Goal: Task Accomplishment & Management: Manage account settings

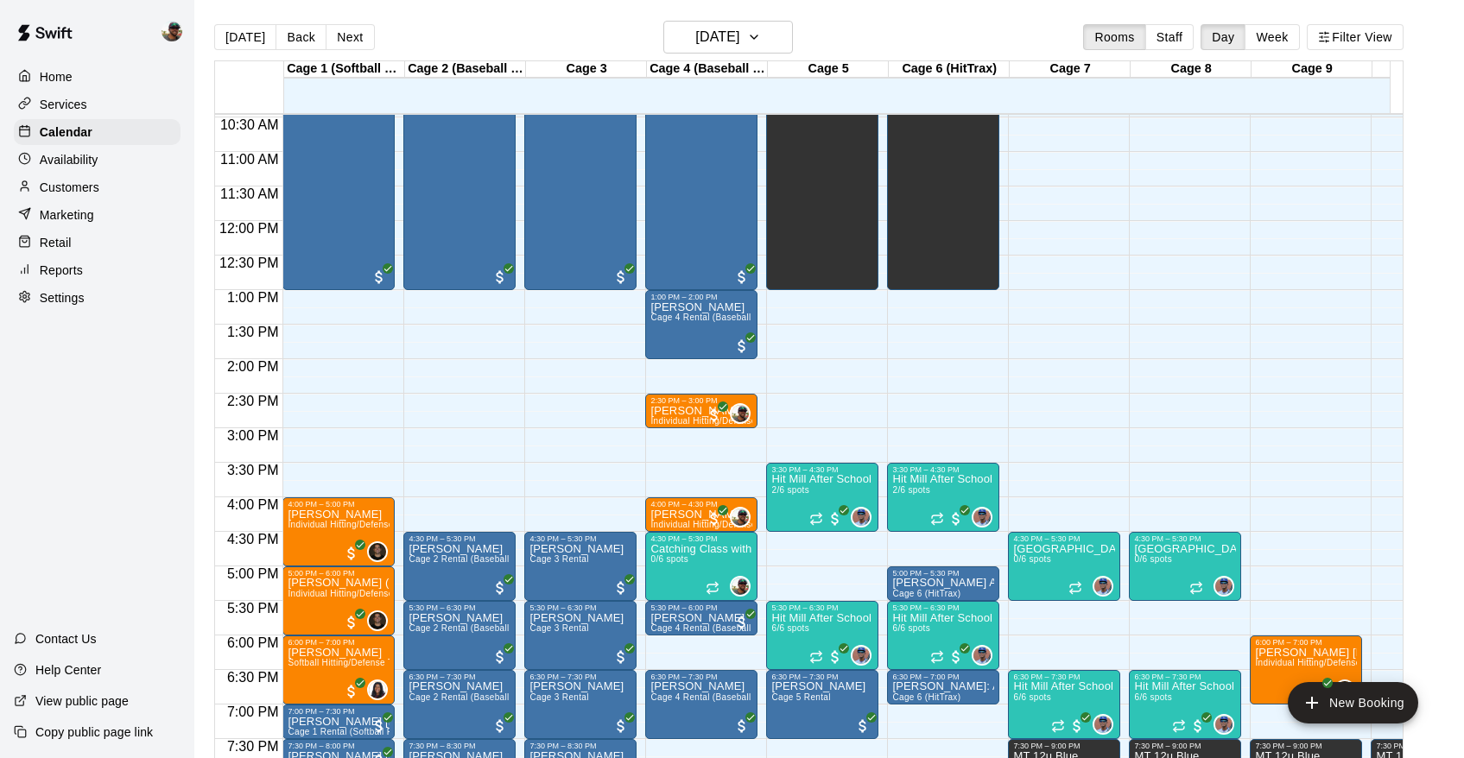
scroll to position [819, 0]
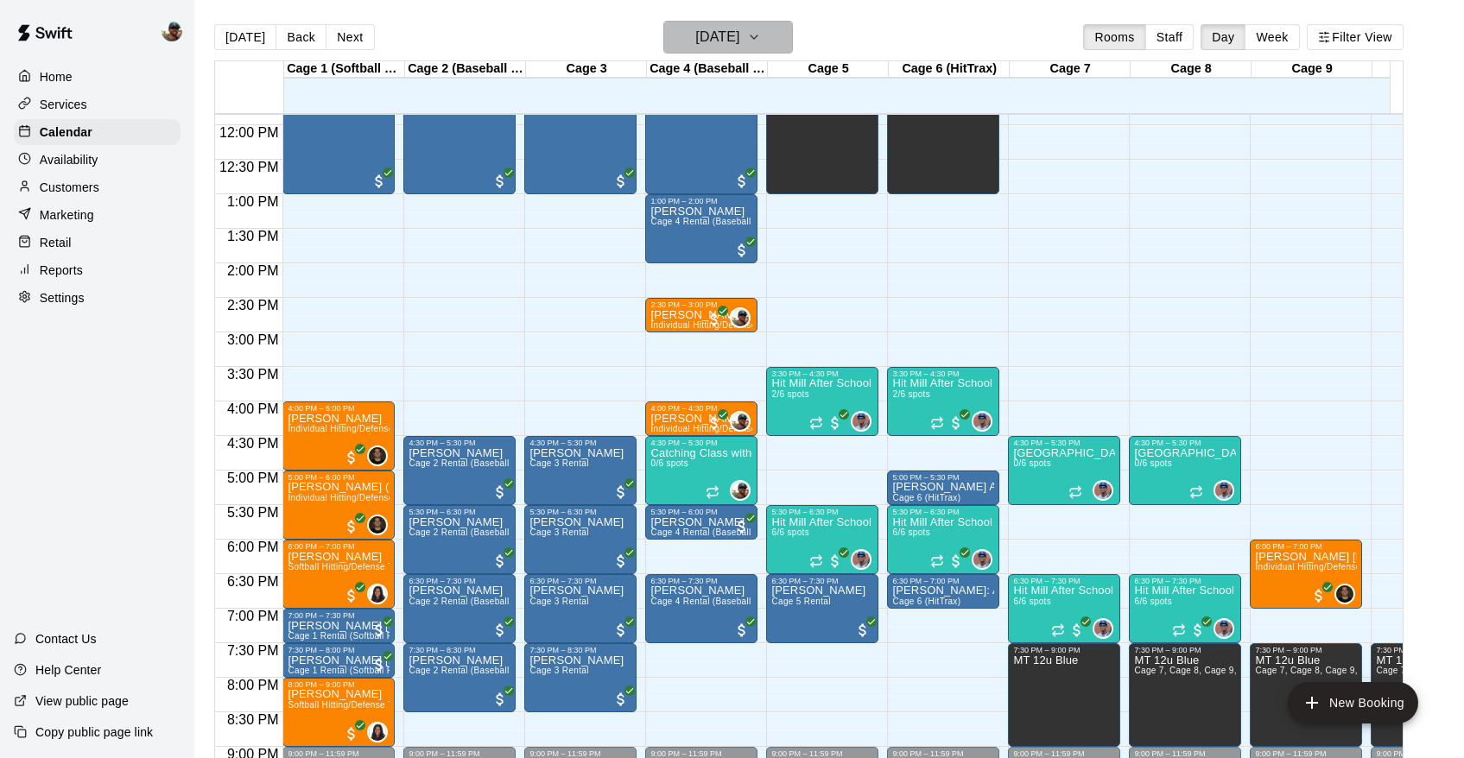
click at [793, 32] on button "[DATE]" at bounding box center [728, 37] width 130 height 33
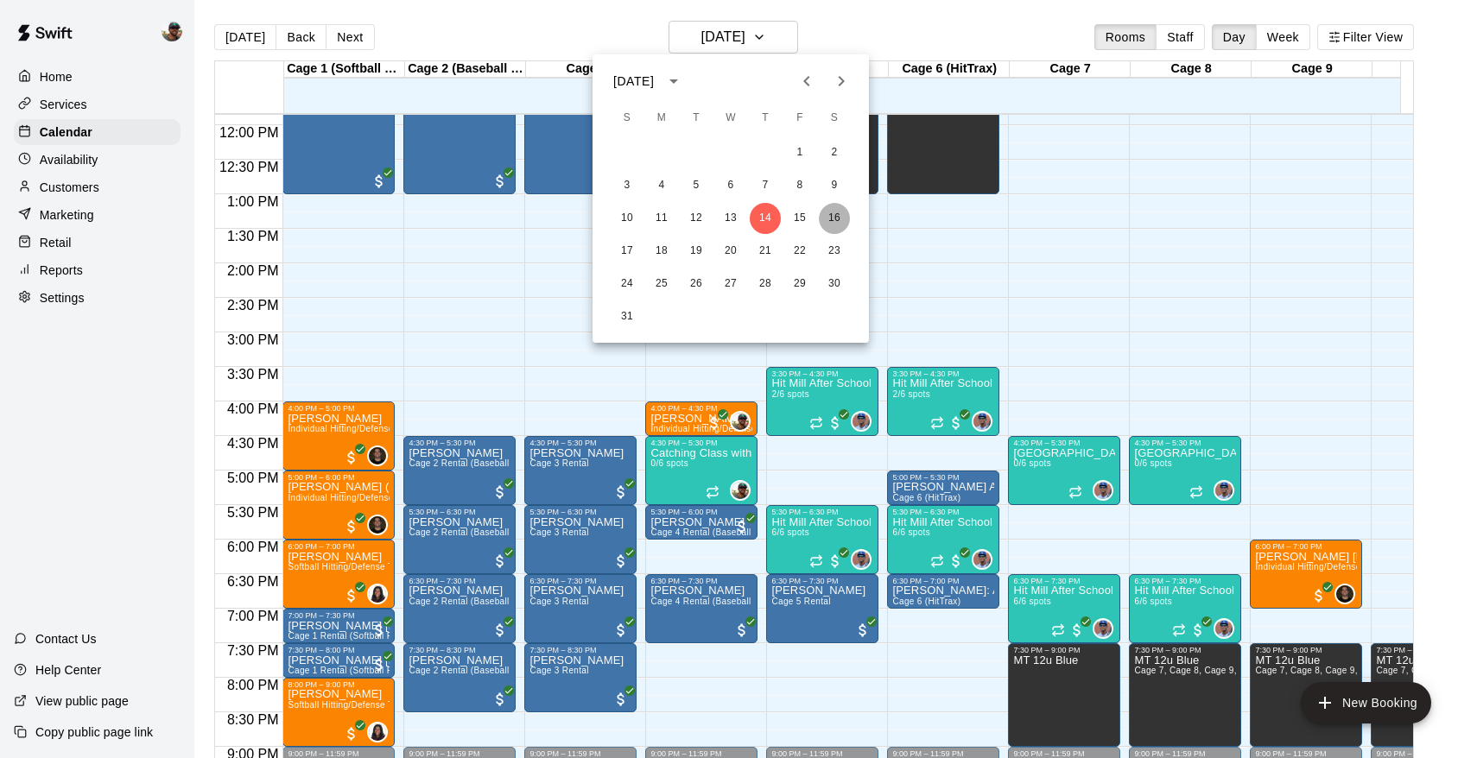
click at [829, 225] on button "16" at bounding box center [834, 218] width 31 height 31
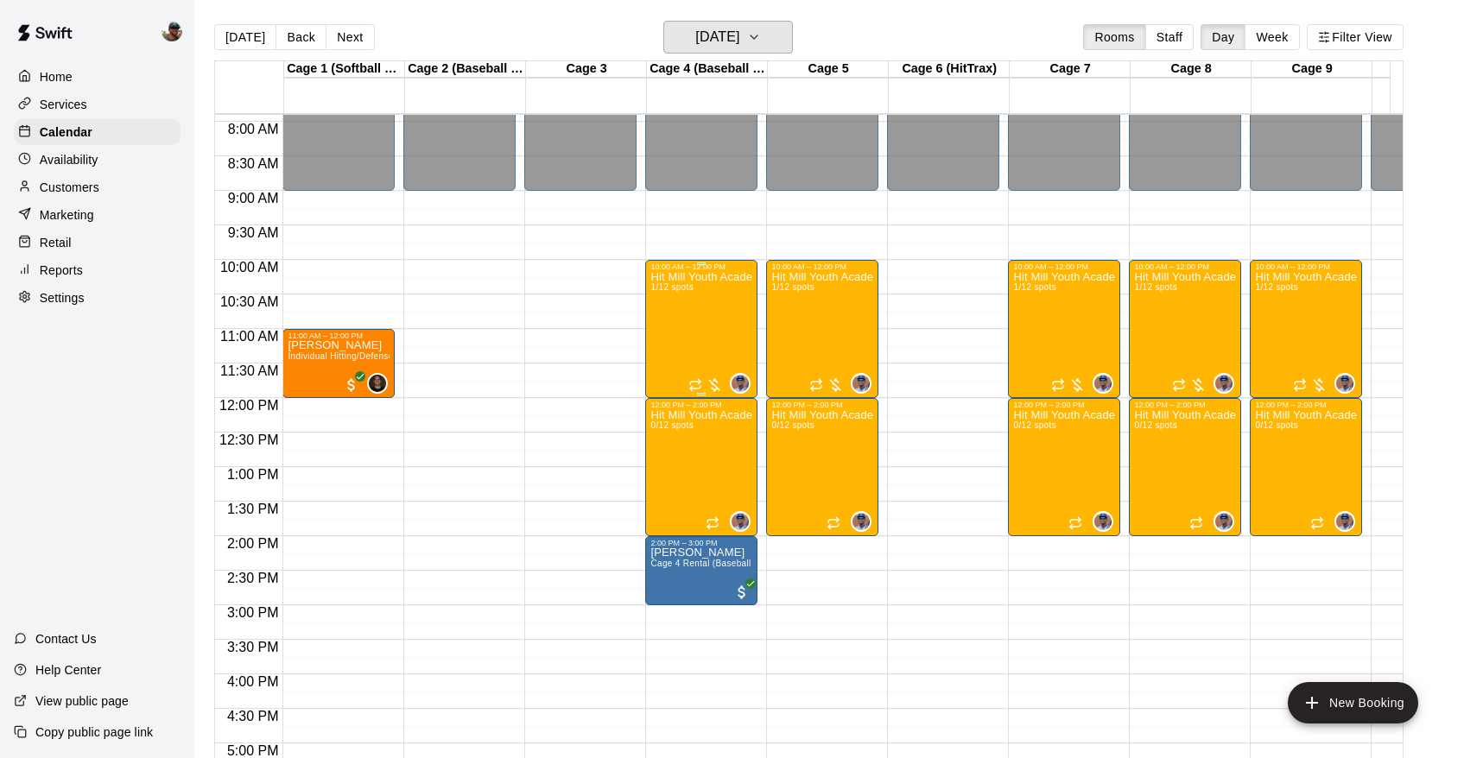
scroll to position [545, 0]
click at [670, 318] on div "Hit Mill Youth Academy Defensive & Hitting Clinic (Ages 8U-10U) 1/12 spots" at bounding box center [701, 651] width 102 height 758
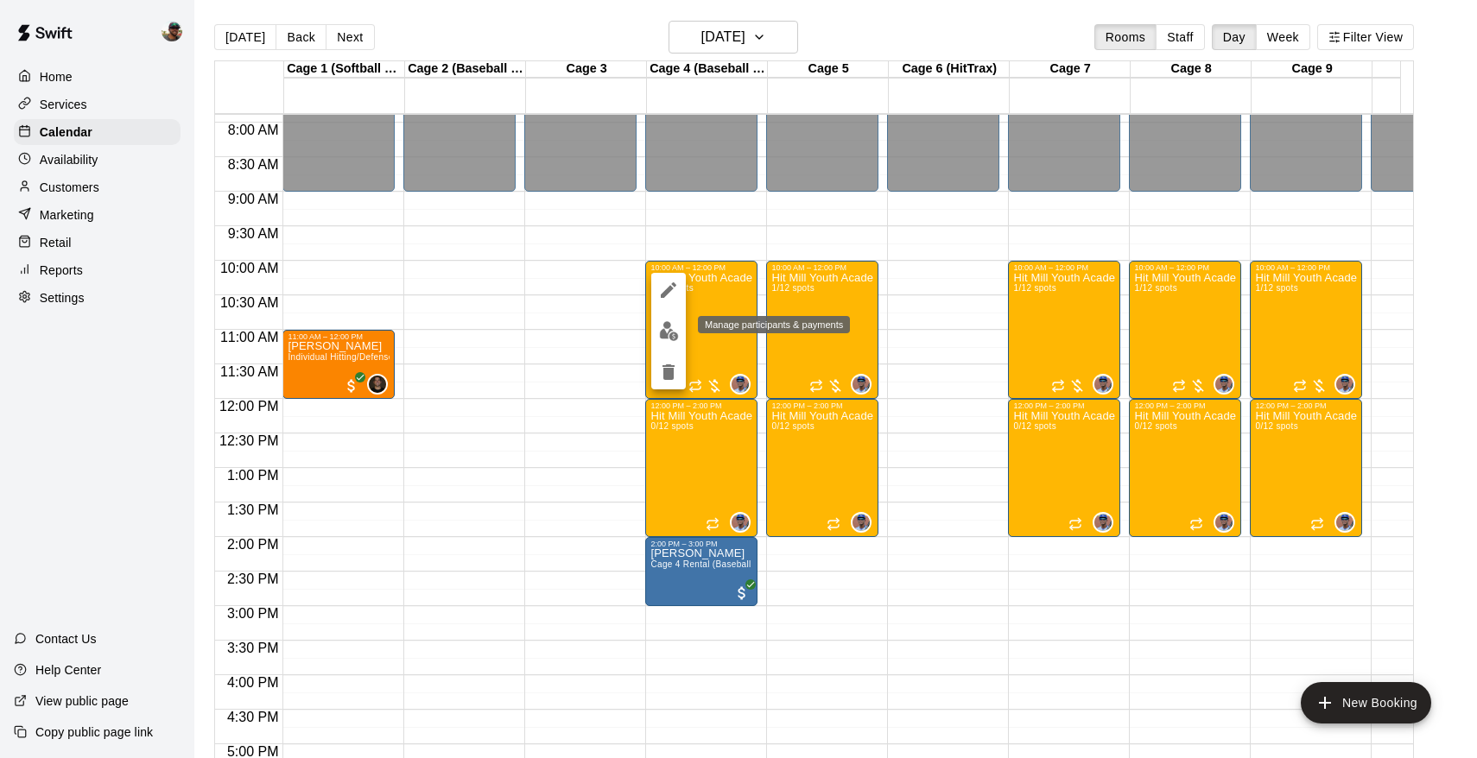
click at [676, 333] on img "edit" at bounding box center [669, 331] width 20 height 20
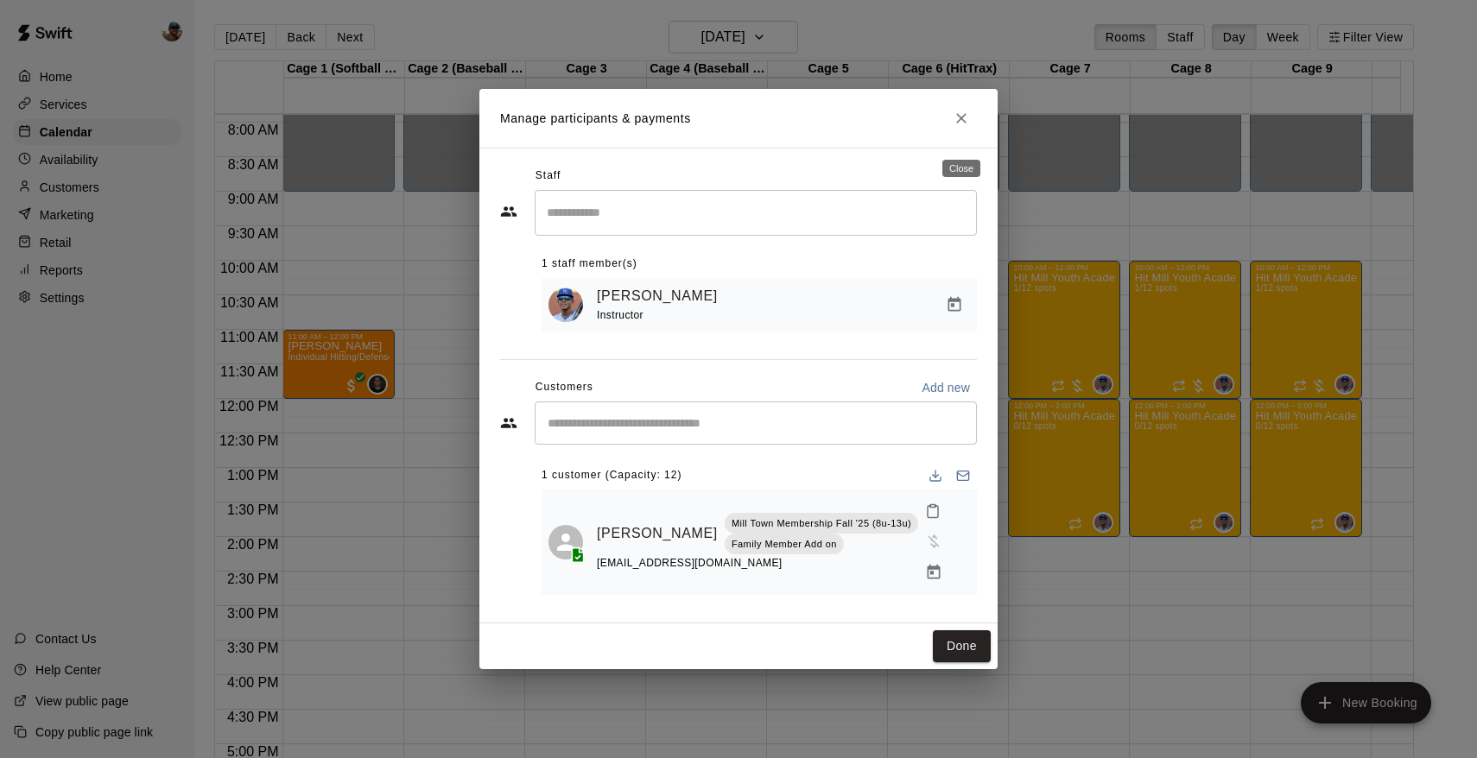
click at [967, 127] on icon "Close" at bounding box center [961, 118] width 17 height 17
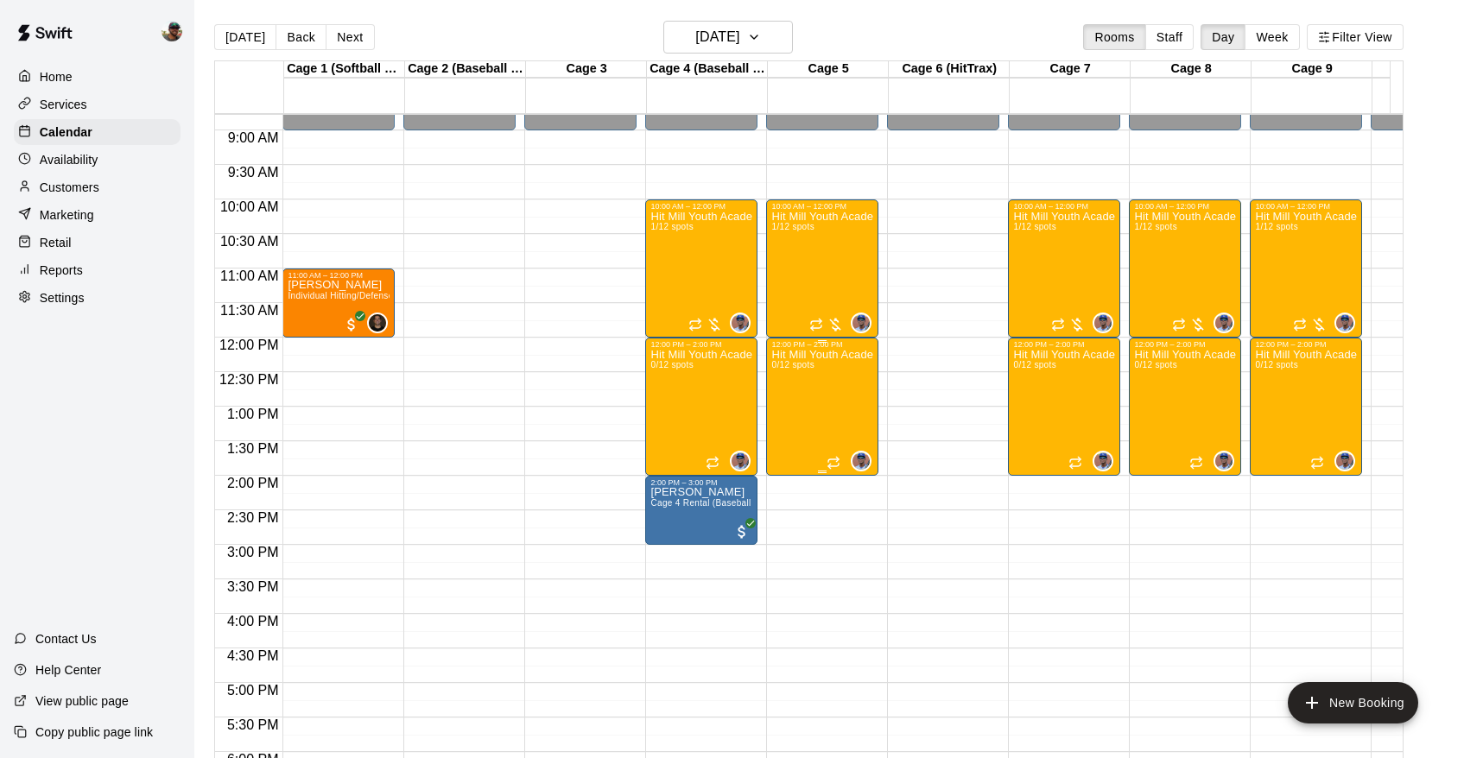
scroll to position [612, 0]
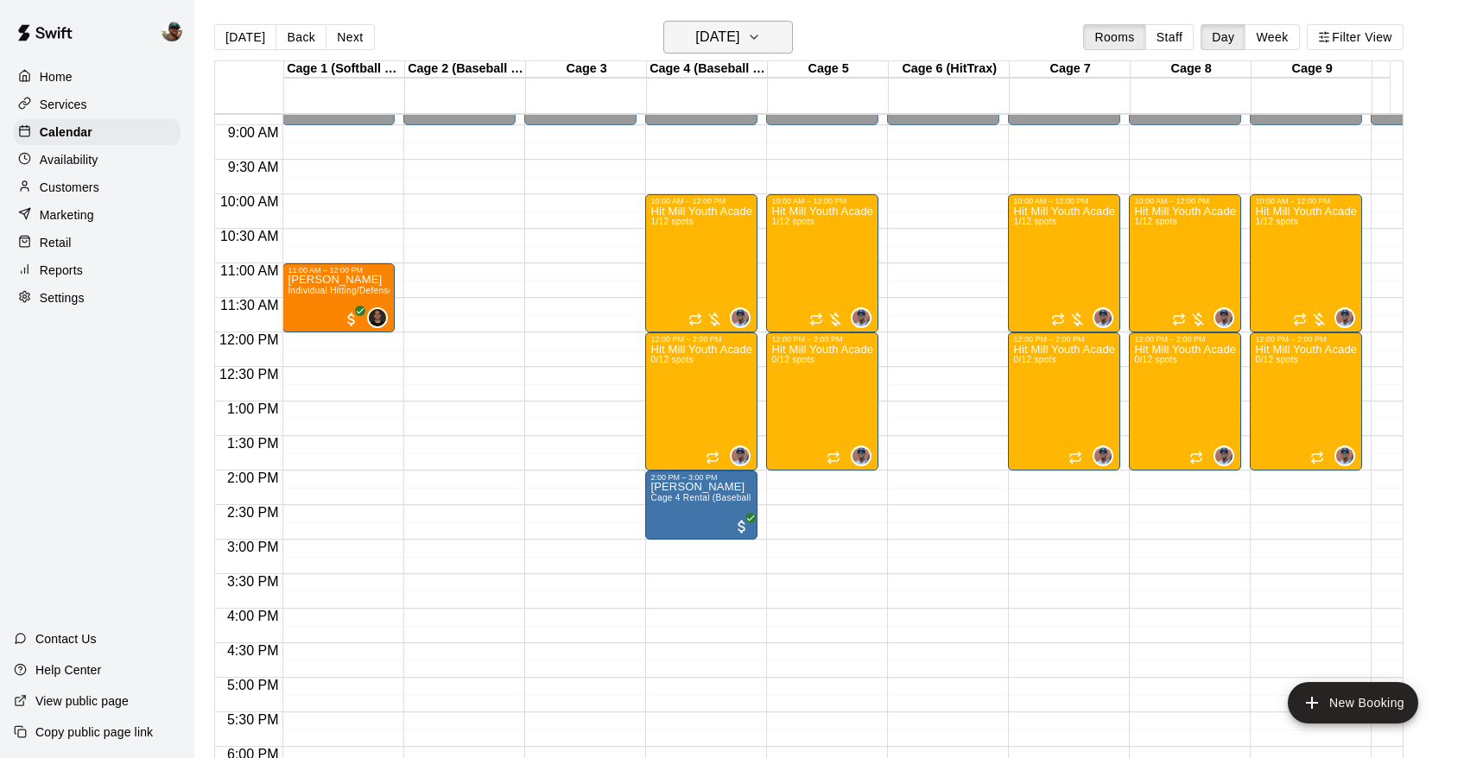
click at [739, 32] on h6 "[DATE]" at bounding box center [717, 37] width 44 height 24
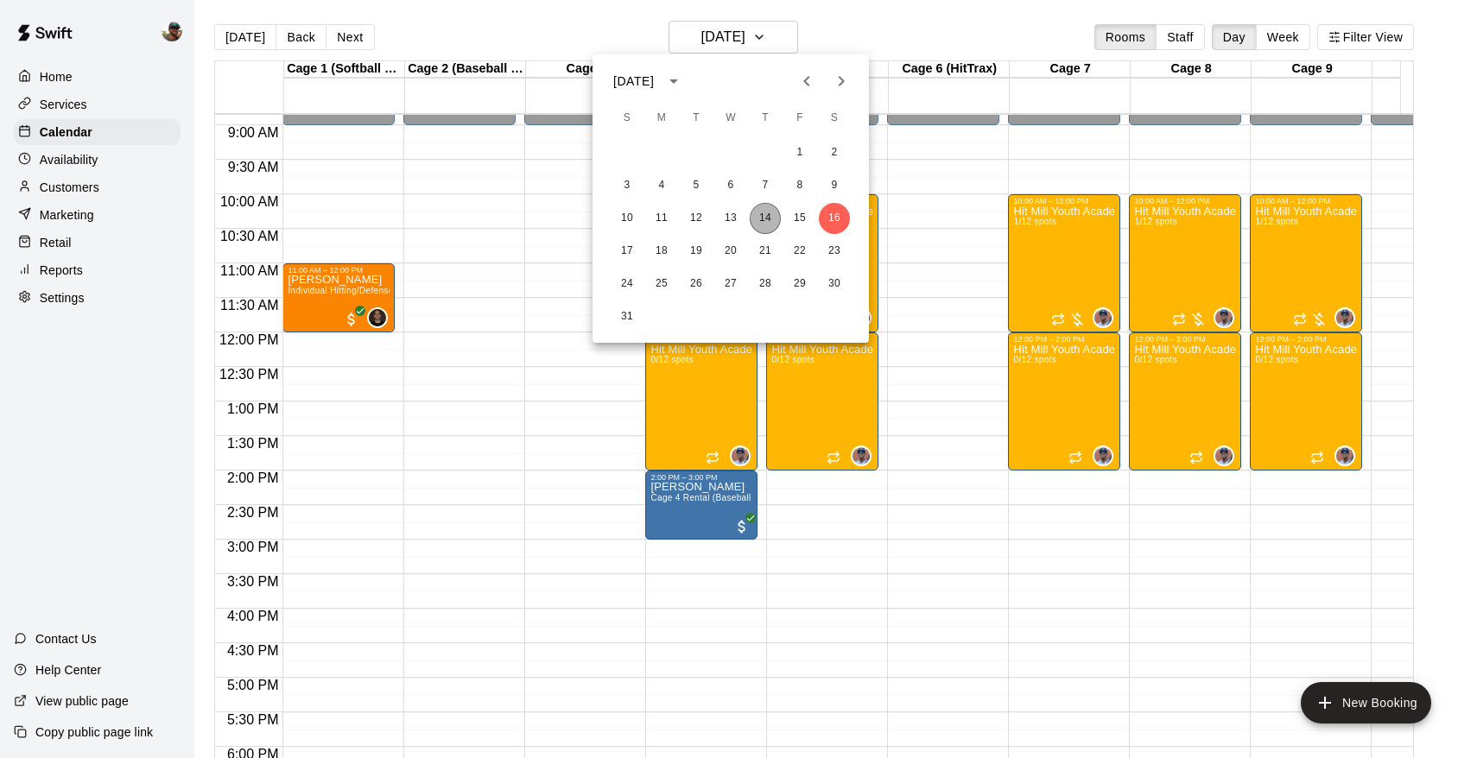
click at [766, 211] on button "14" at bounding box center [765, 218] width 31 height 31
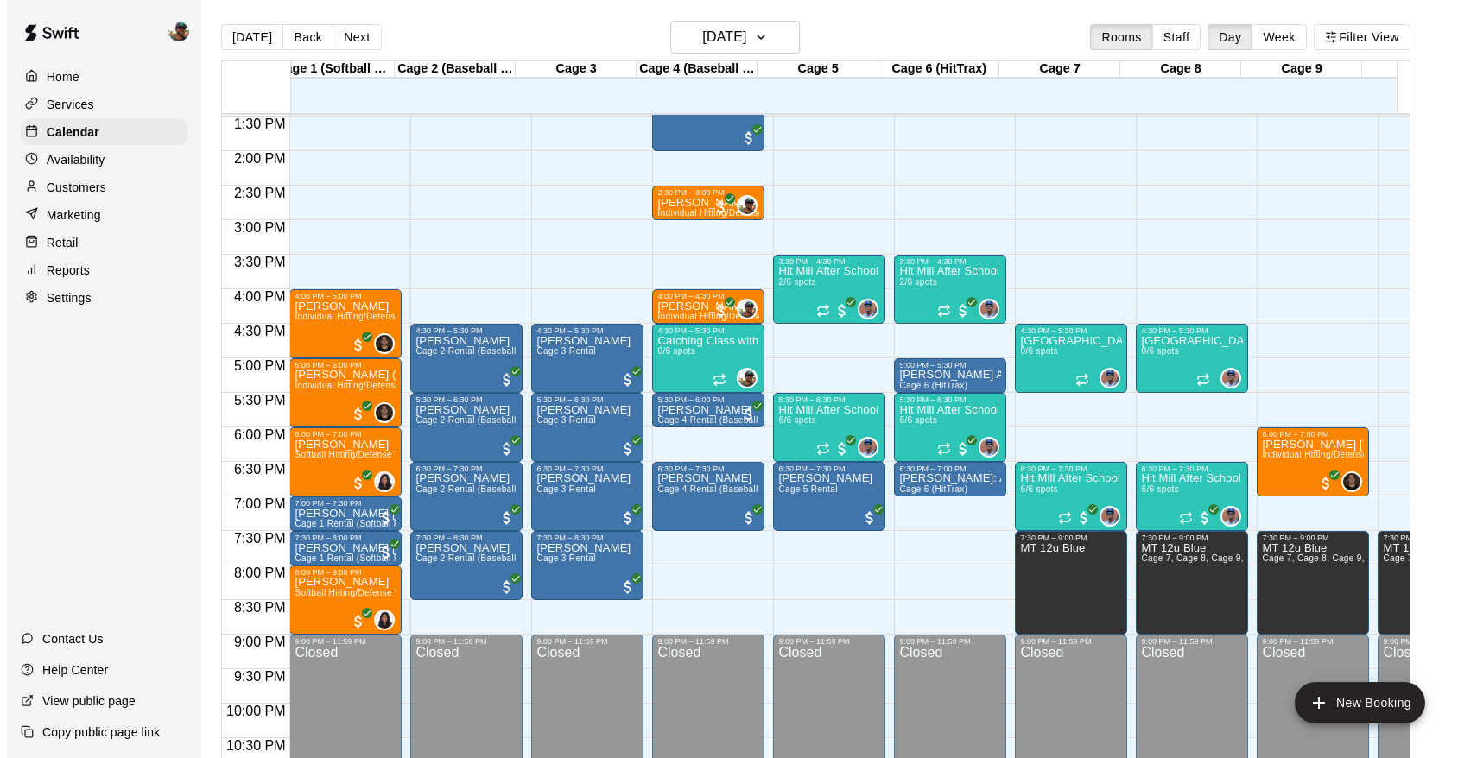
scroll to position [0, 0]
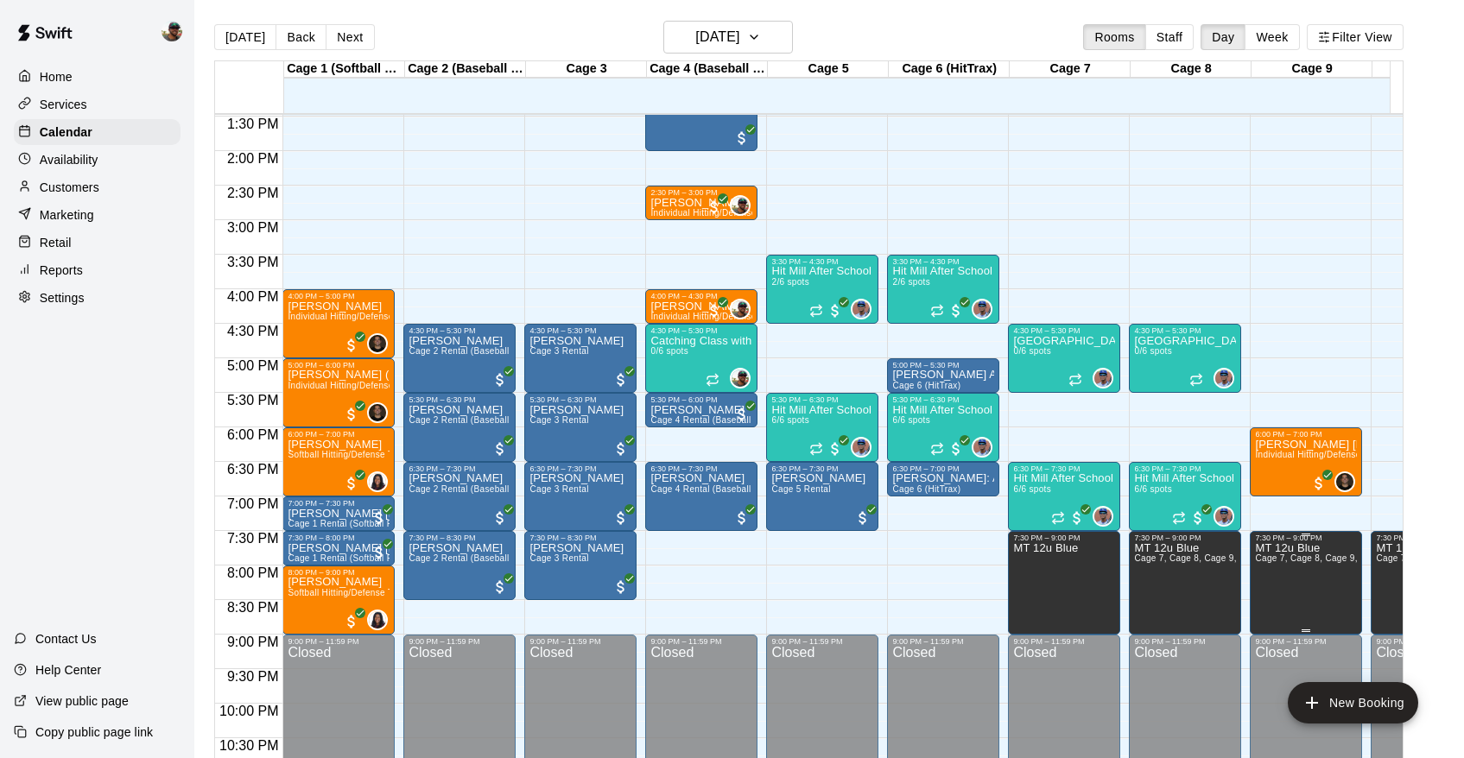
click at [1307, 563] on span "Cage 7, Cage 8, Cage 9, Cage 10" at bounding box center [1325, 559] width 140 height 10
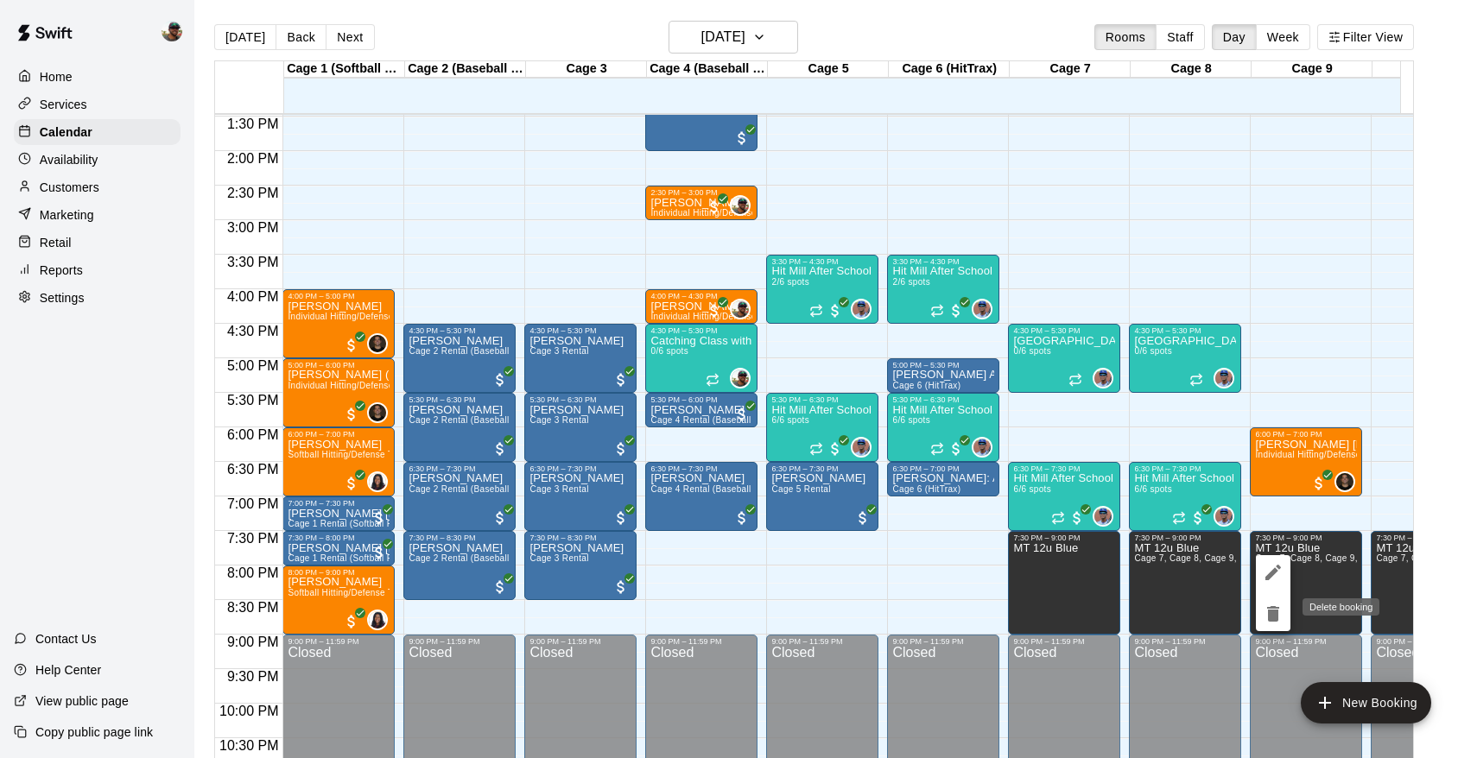
click at [1278, 619] on icon "delete" at bounding box center [1273, 614] width 12 height 16
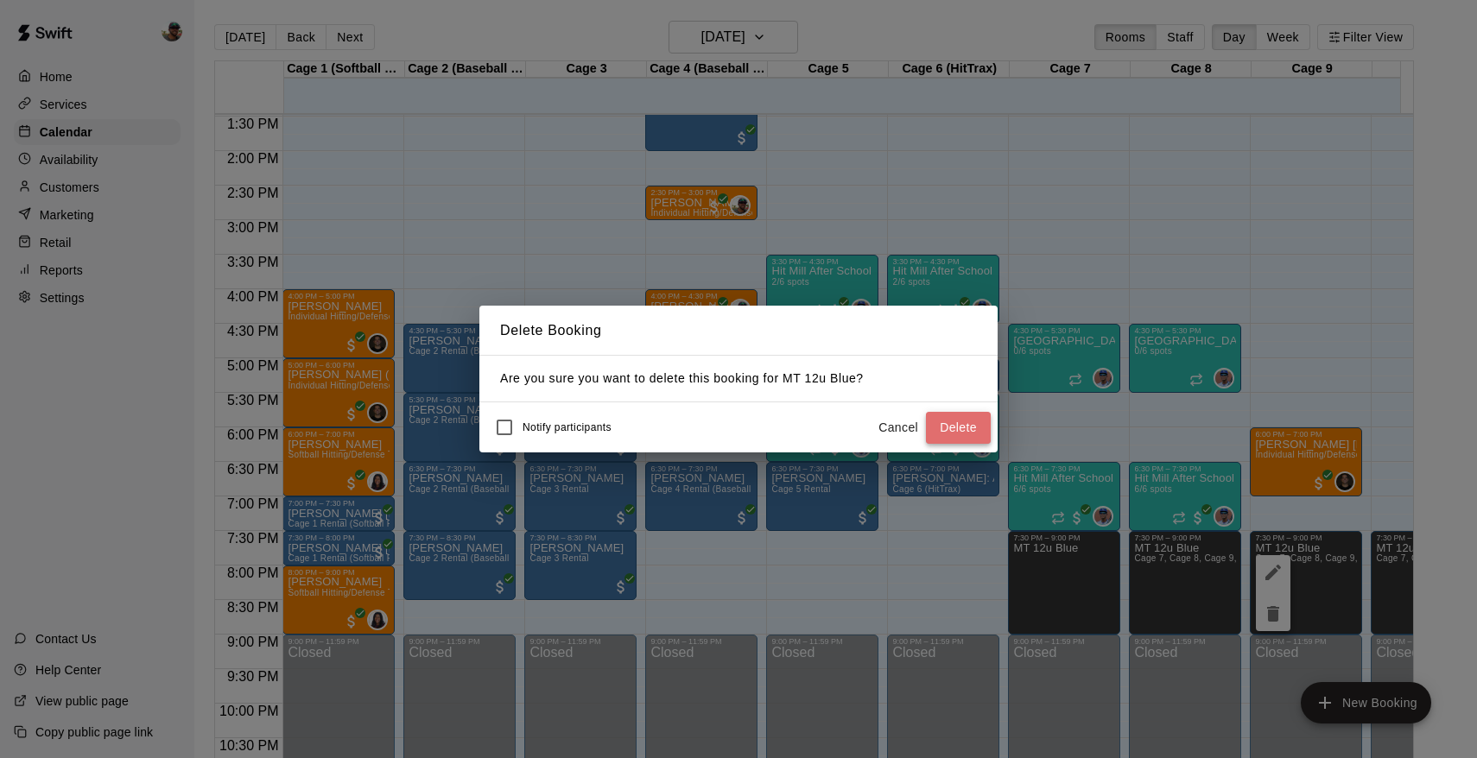
click at [942, 419] on button "Delete" at bounding box center [958, 428] width 65 height 32
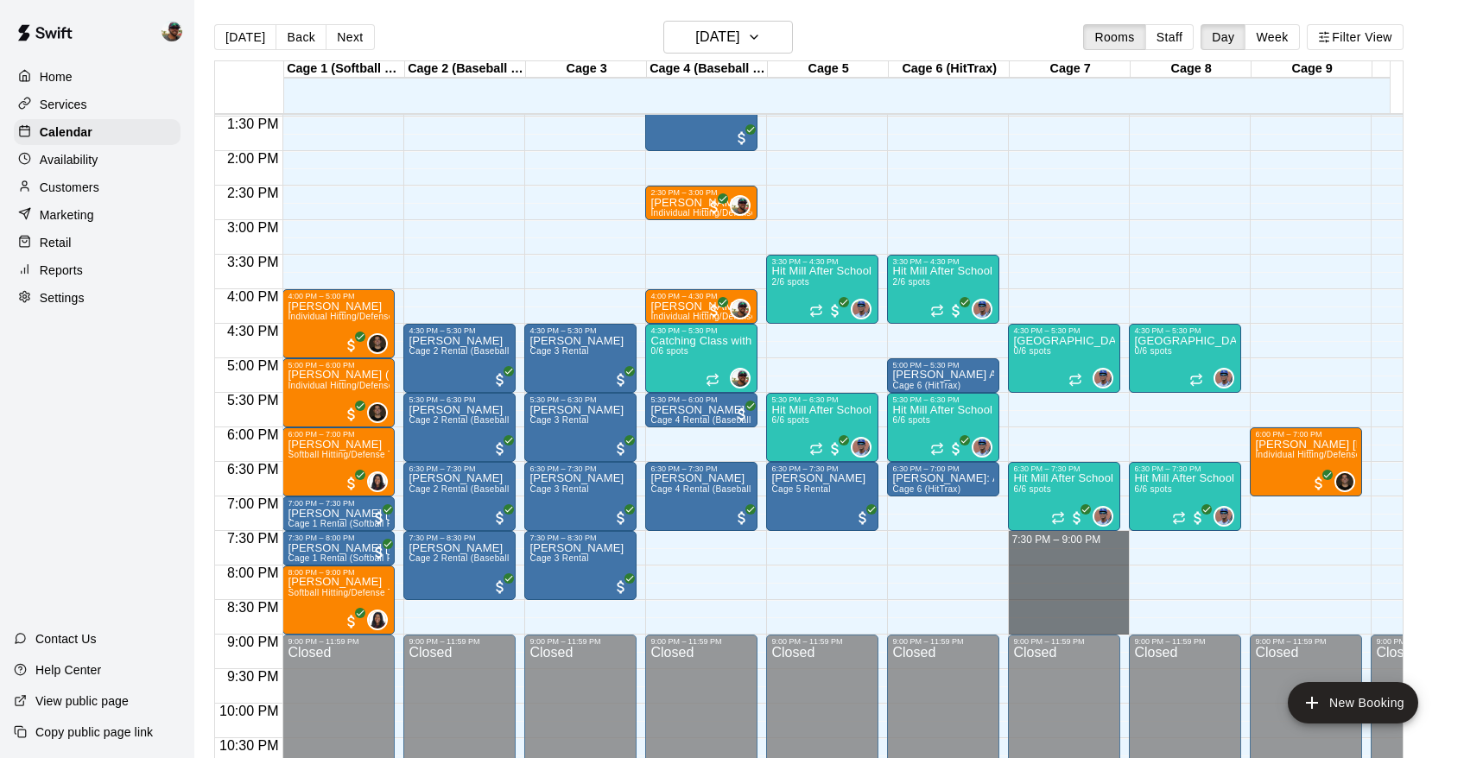
drag, startPoint x: 1044, startPoint y: 541, endPoint x: 1068, endPoint y: 617, distance: 79.8
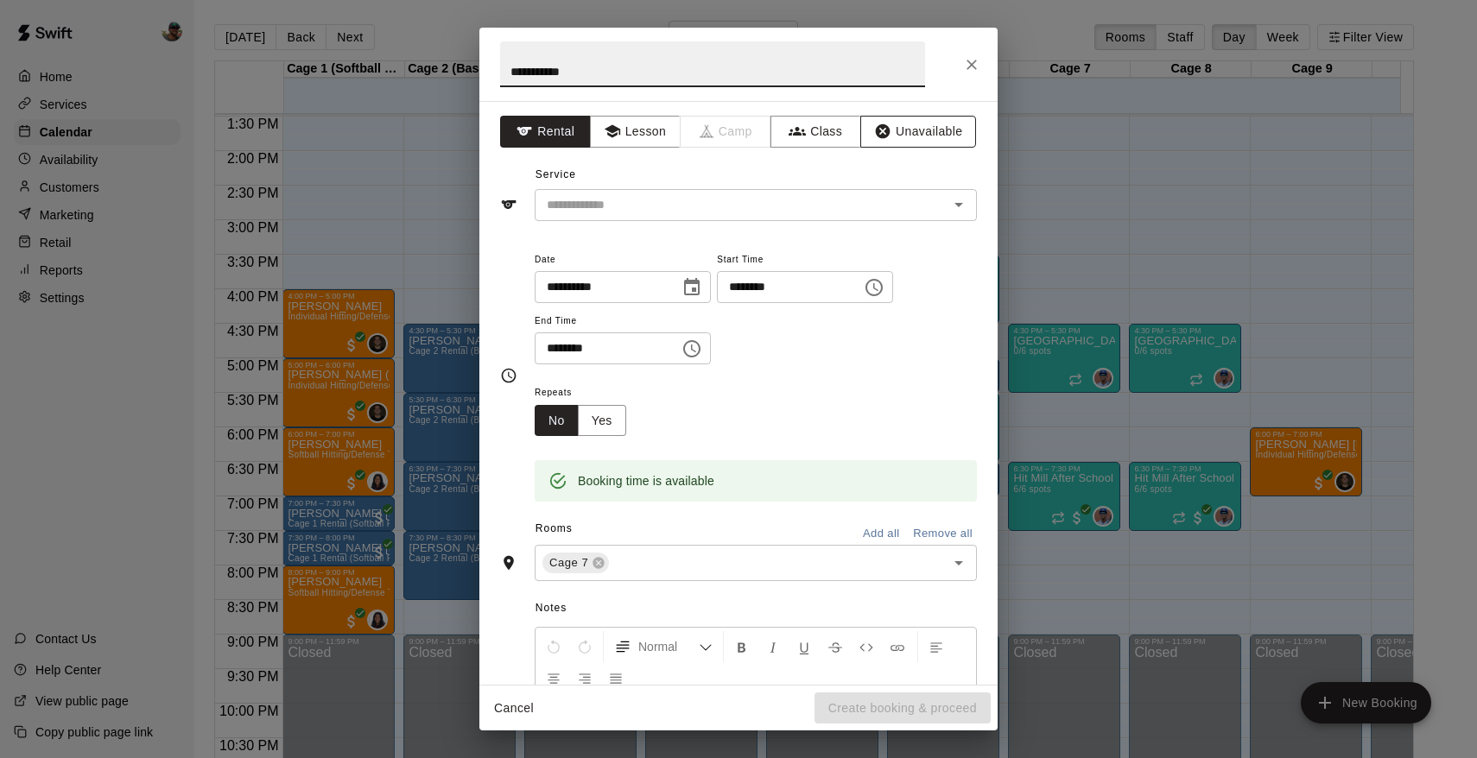
type input "**********"
click at [917, 146] on button "Unavailable" at bounding box center [918, 132] width 116 height 32
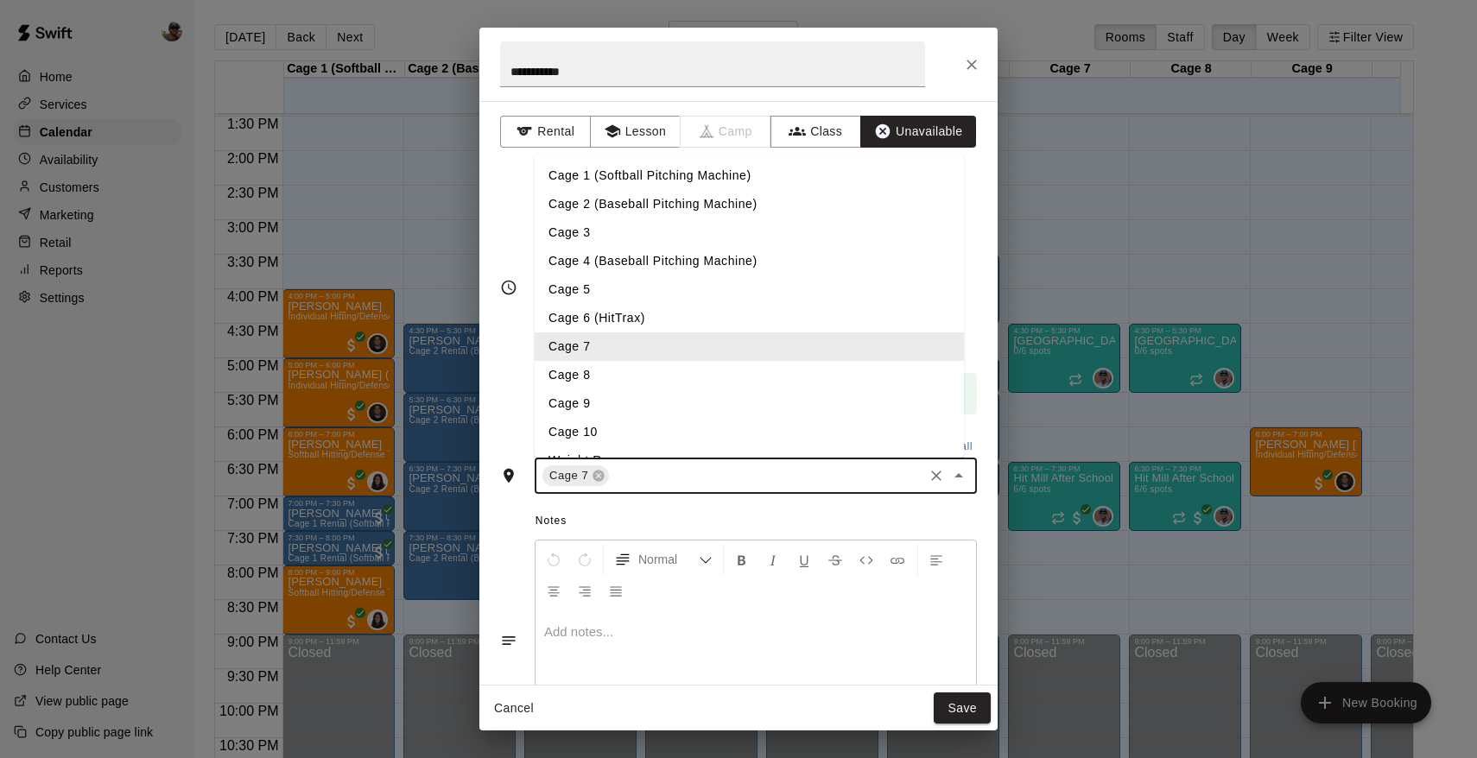
click at [630, 482] on input "text" at bounding box center [766, 477] width 309 height 22
click at [634, 381] on li "Cage 8" at bounding box center [749, 375] width 429 height 29
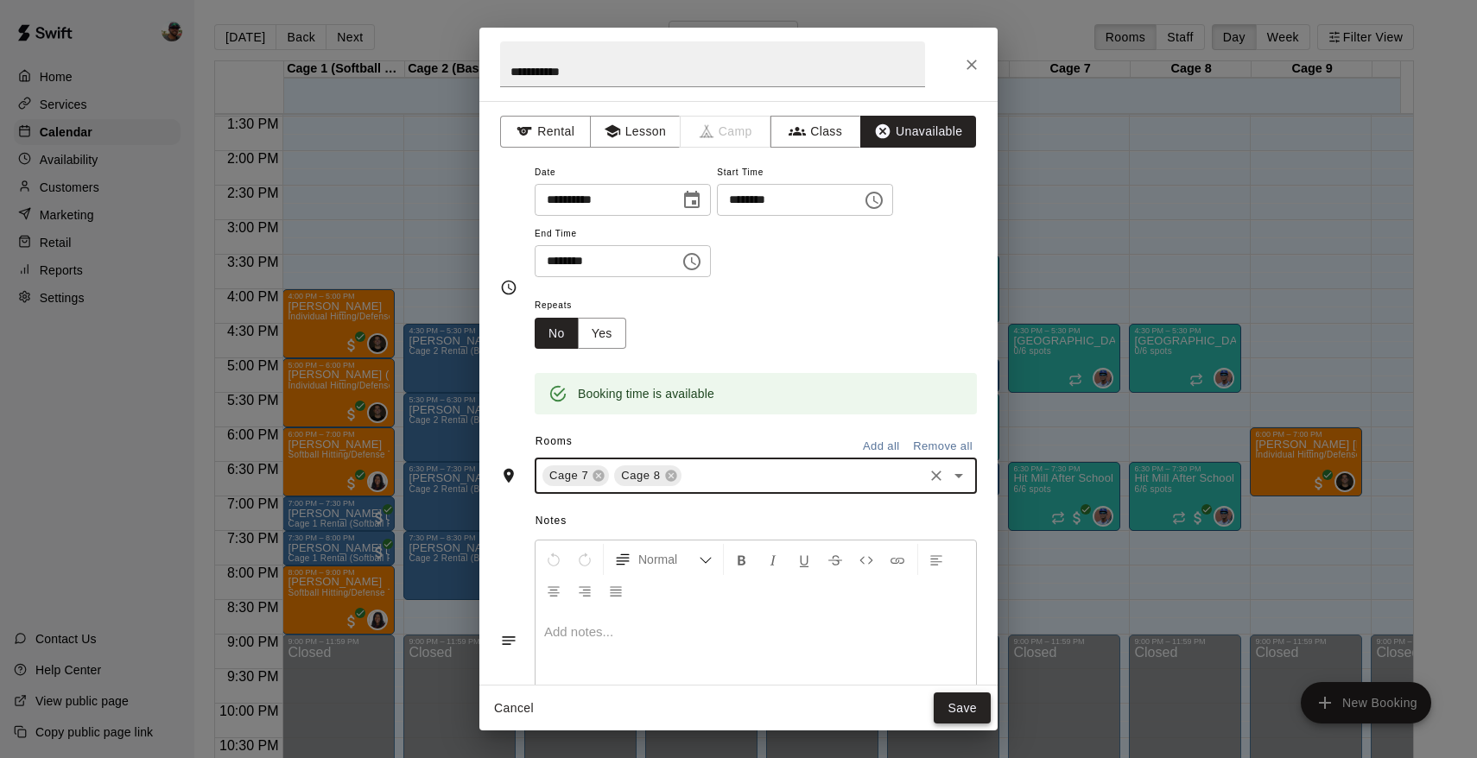
click at [973, 708] on button "Save" at bounding box center [962, 709] width 57 height 32
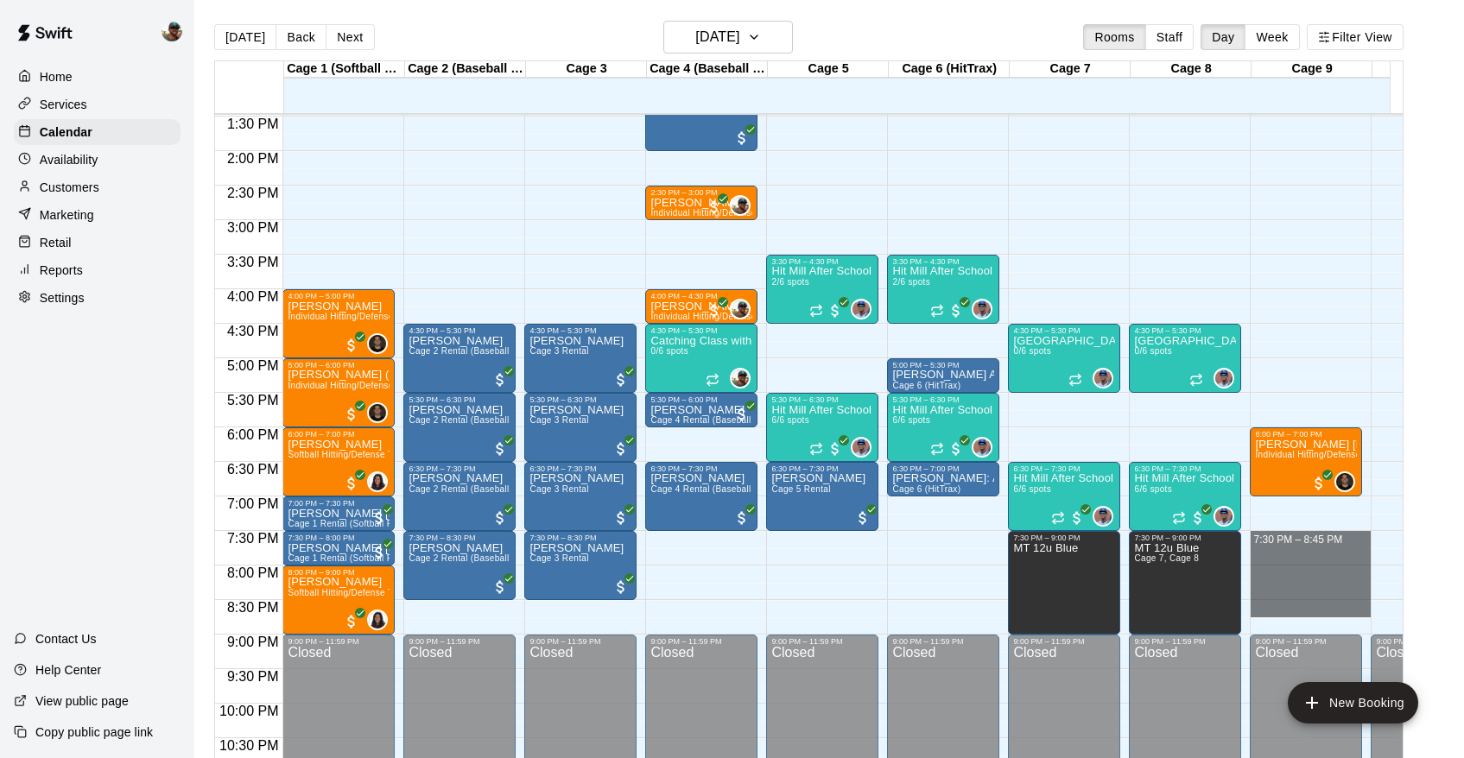
drag, startPoint x: 1281, startPoint y: 536, endPoint x: 1294, endPoint y: 605, distance: 69.5
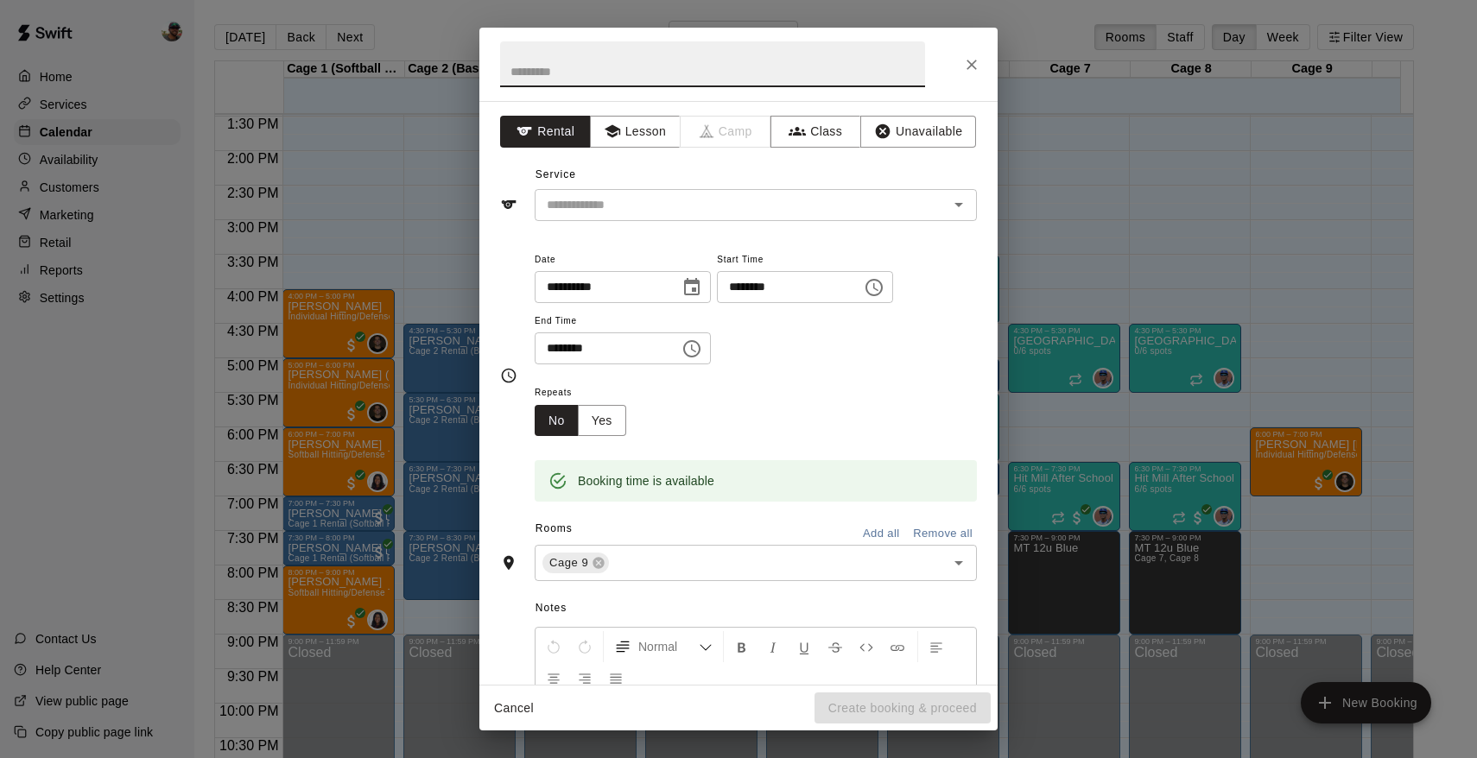
click at [976, 69] on icon "Close" at bounding box center [971, 64] width 17 height 17
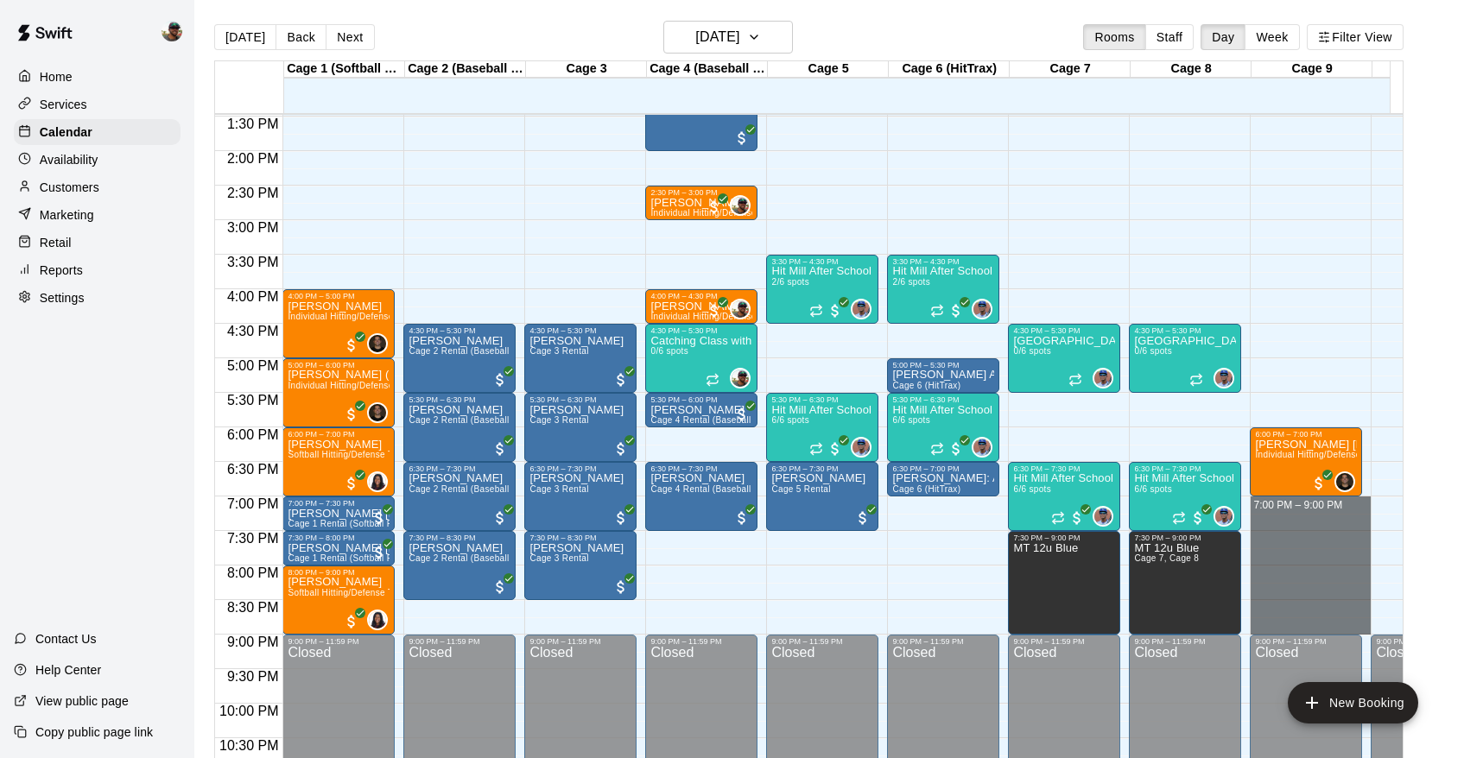
drag, startPoint x: 1280, startPoint y: 504, endPoint x: 1281, endPoint y: 619, distance: 114.9
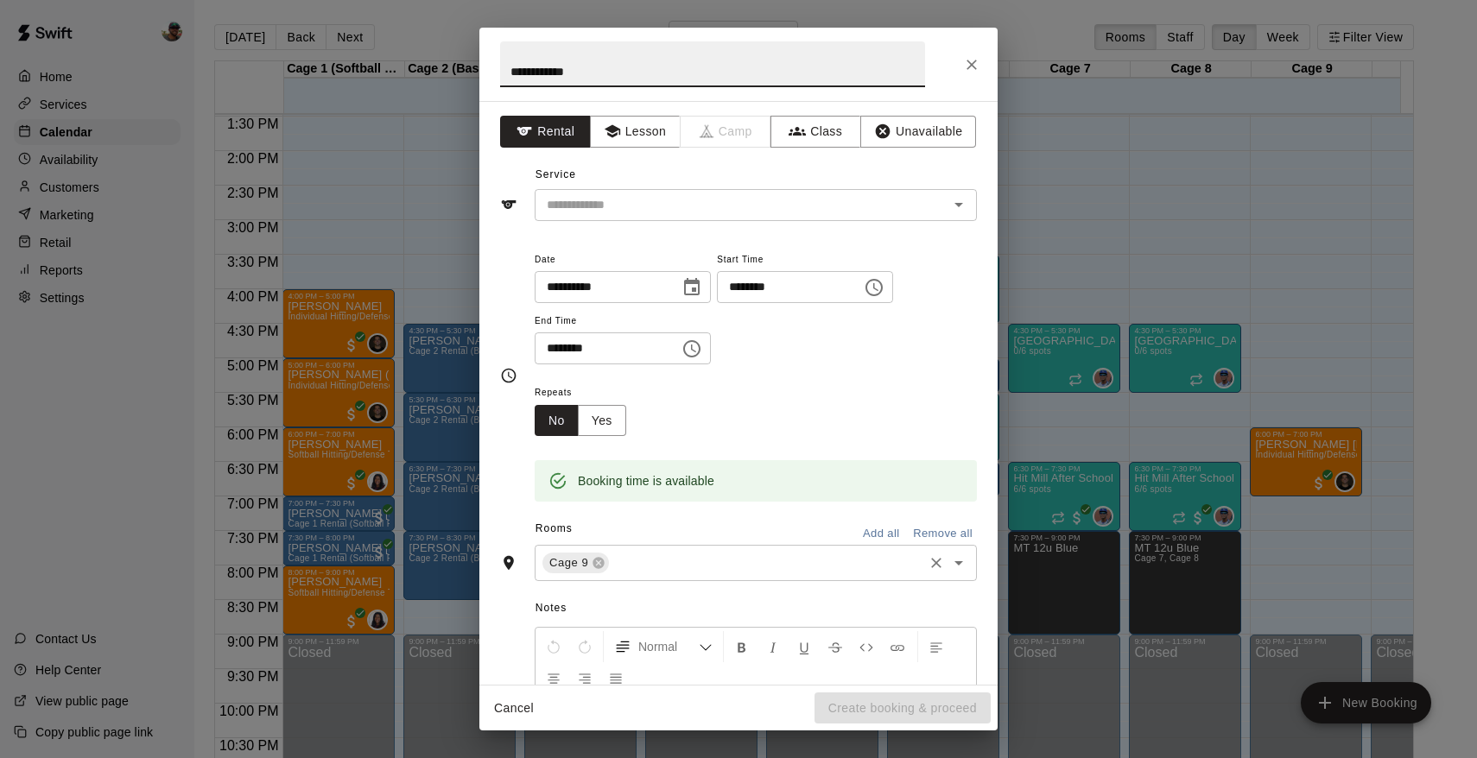
type input "**********"
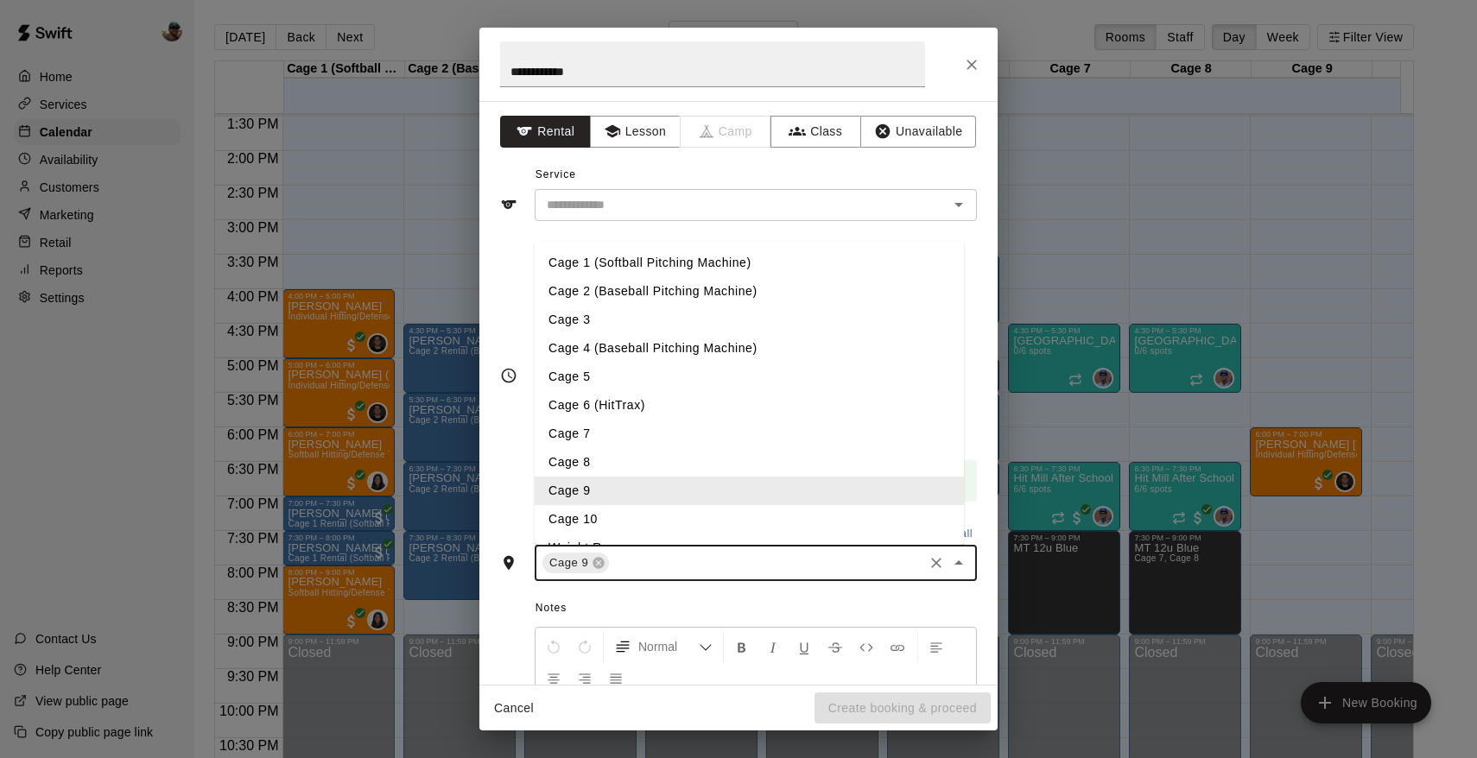
click at [680, 572] on input "text" at bounding box center [766, 564] width 309 height 22
click at [694, 516] on li "Cage 10" at bounding box center [749, 519] width 429 height 29
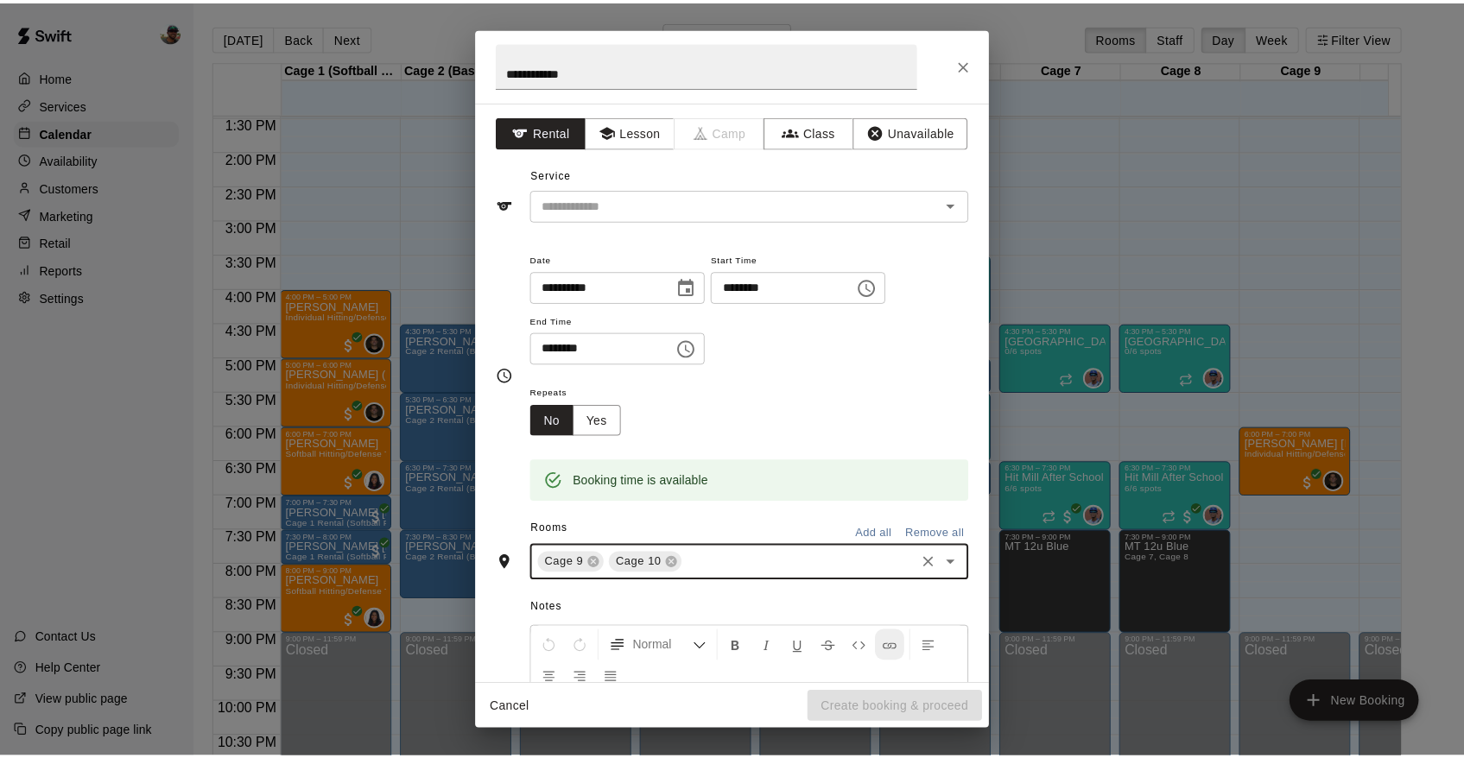
scroll to position [12, 0]
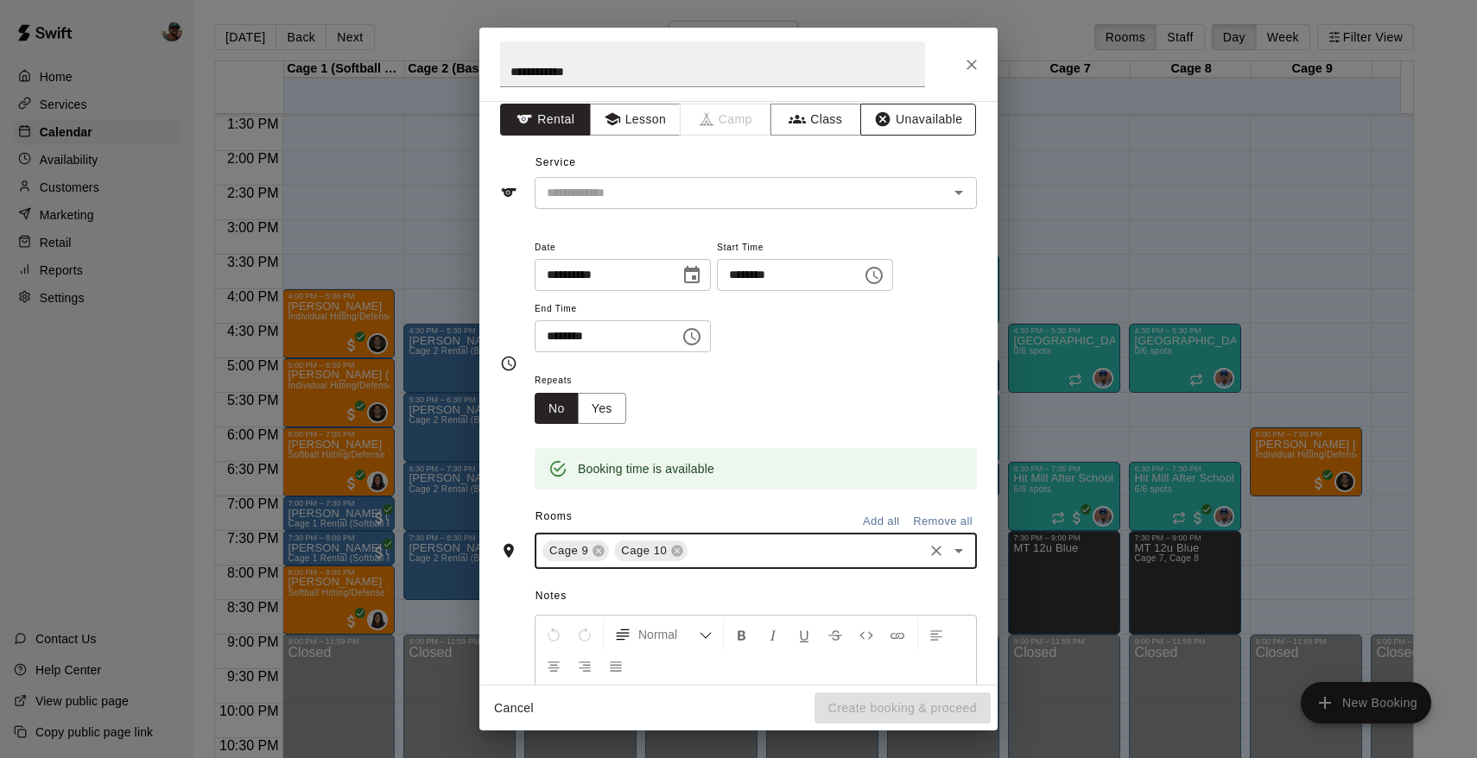
click at [913, 125] on button "Unavailable" at bounding box center [918, 120] width 116 height 32
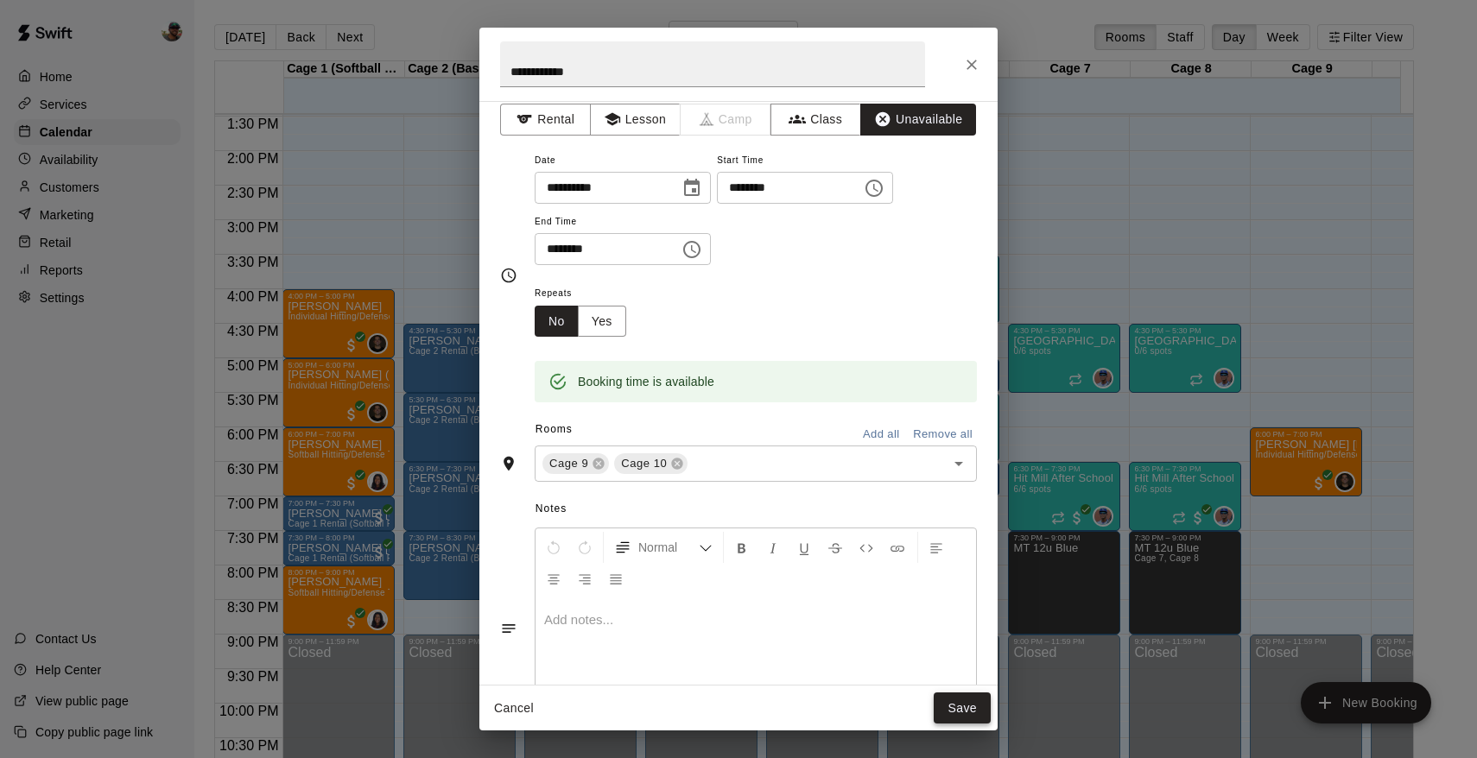
click at [954, 702] on button "Save" at bounding box center [962, 709] width 57 height 32
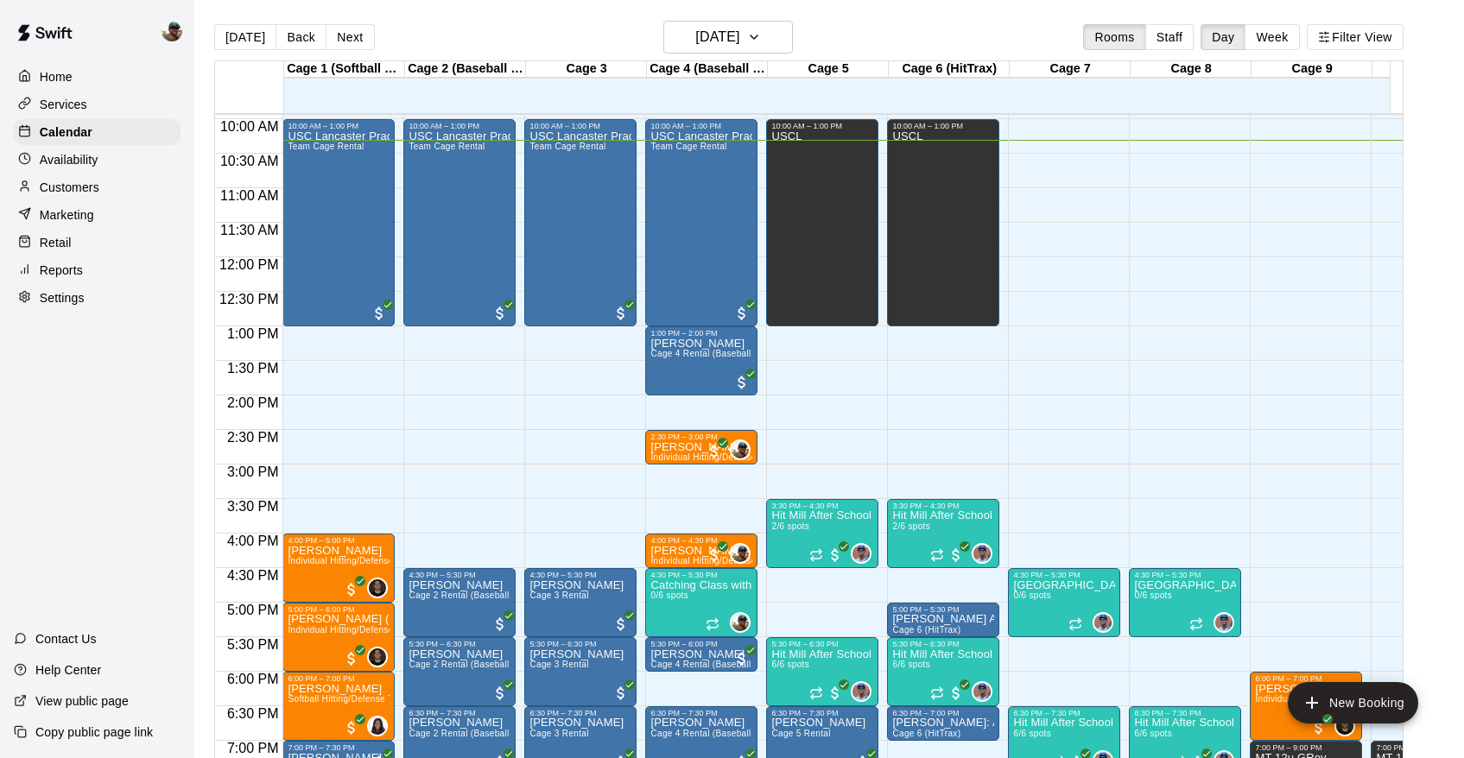
scroll to position [0, 1]
